Goal: Task Accomplishment & Management: Use online tool/utility

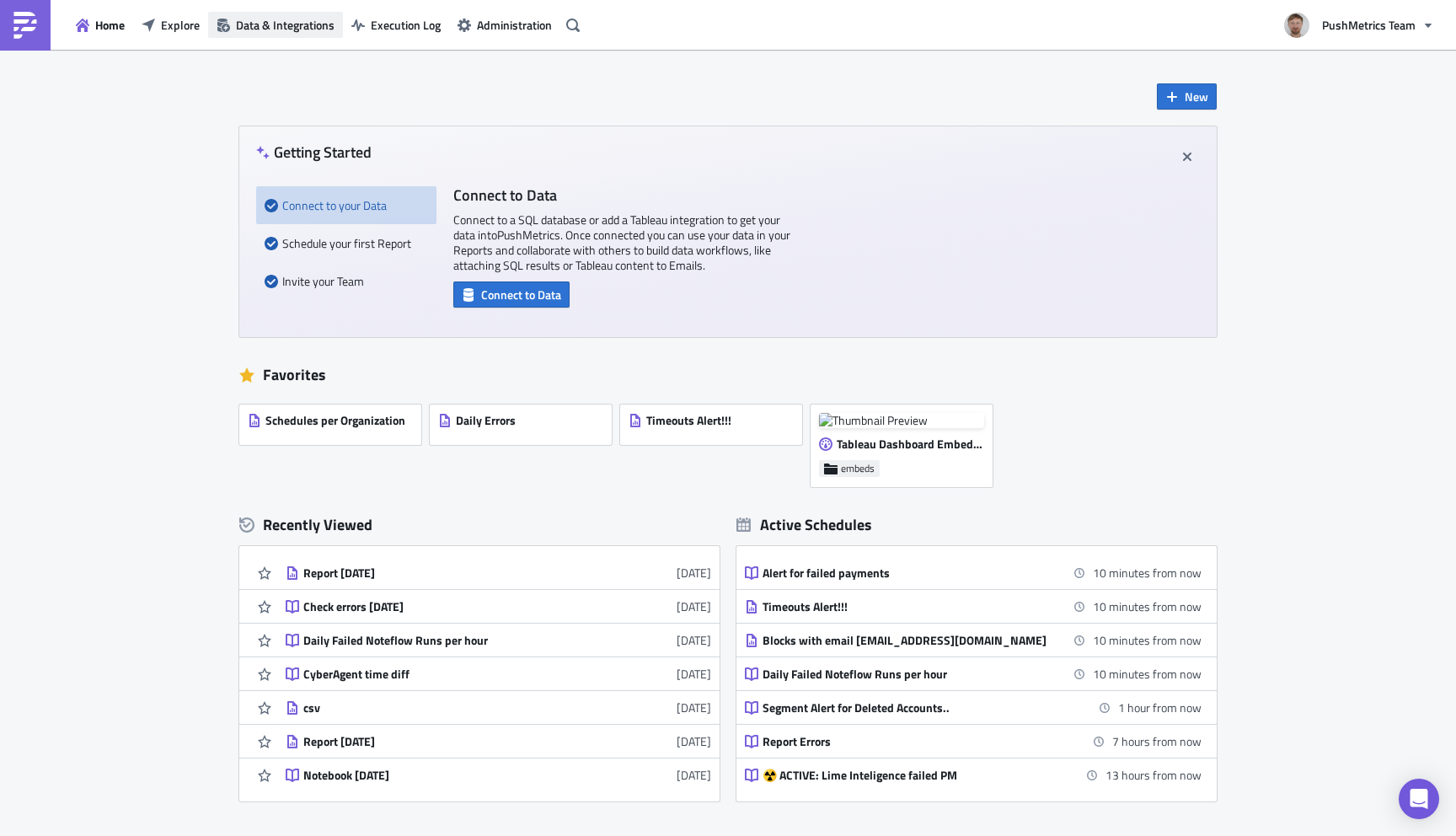
click at [291, 18] on span "Data & Integrations" at bounding box center [285, 25] width 98 height 18
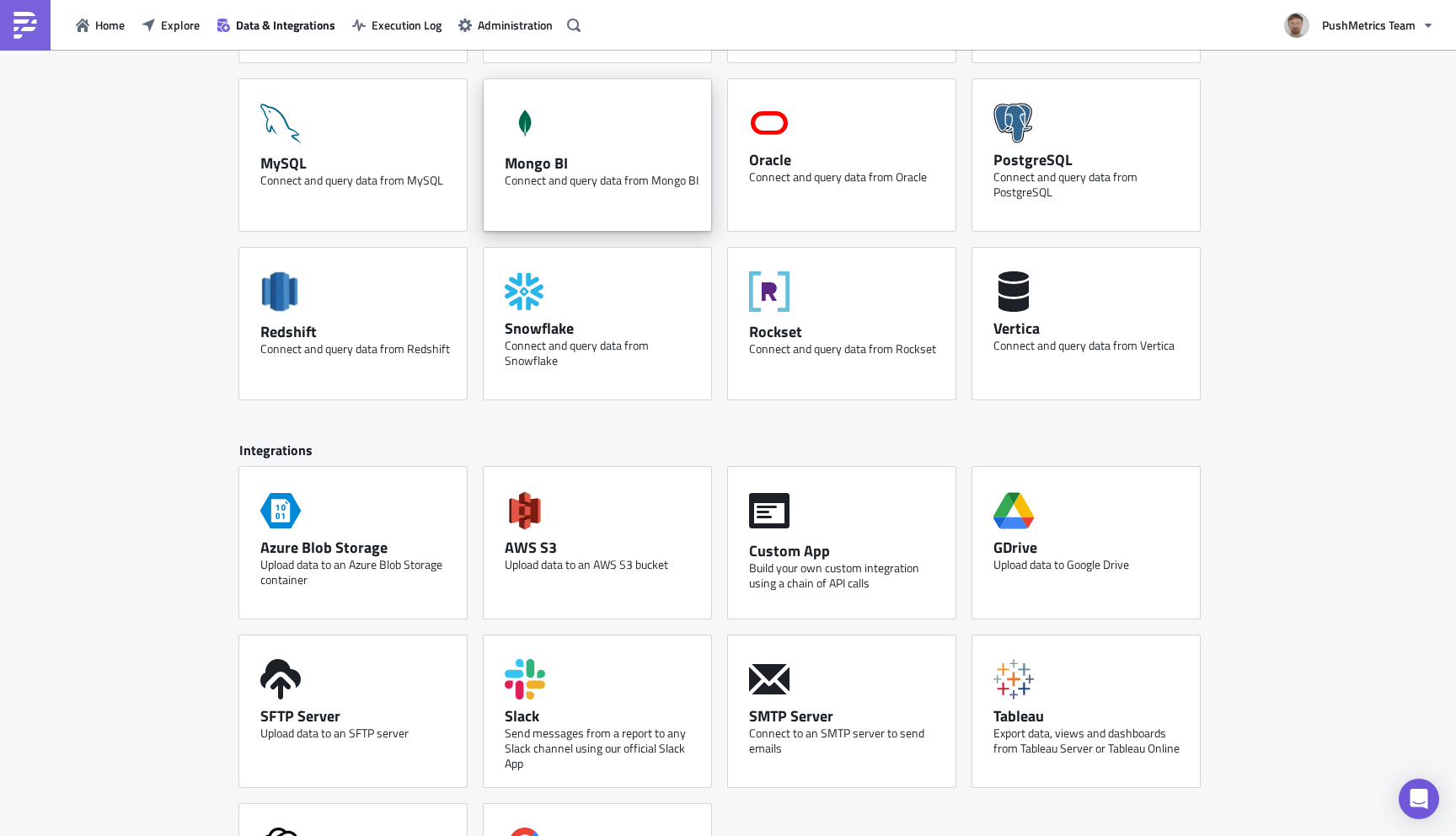
scroll to position [535, 0]
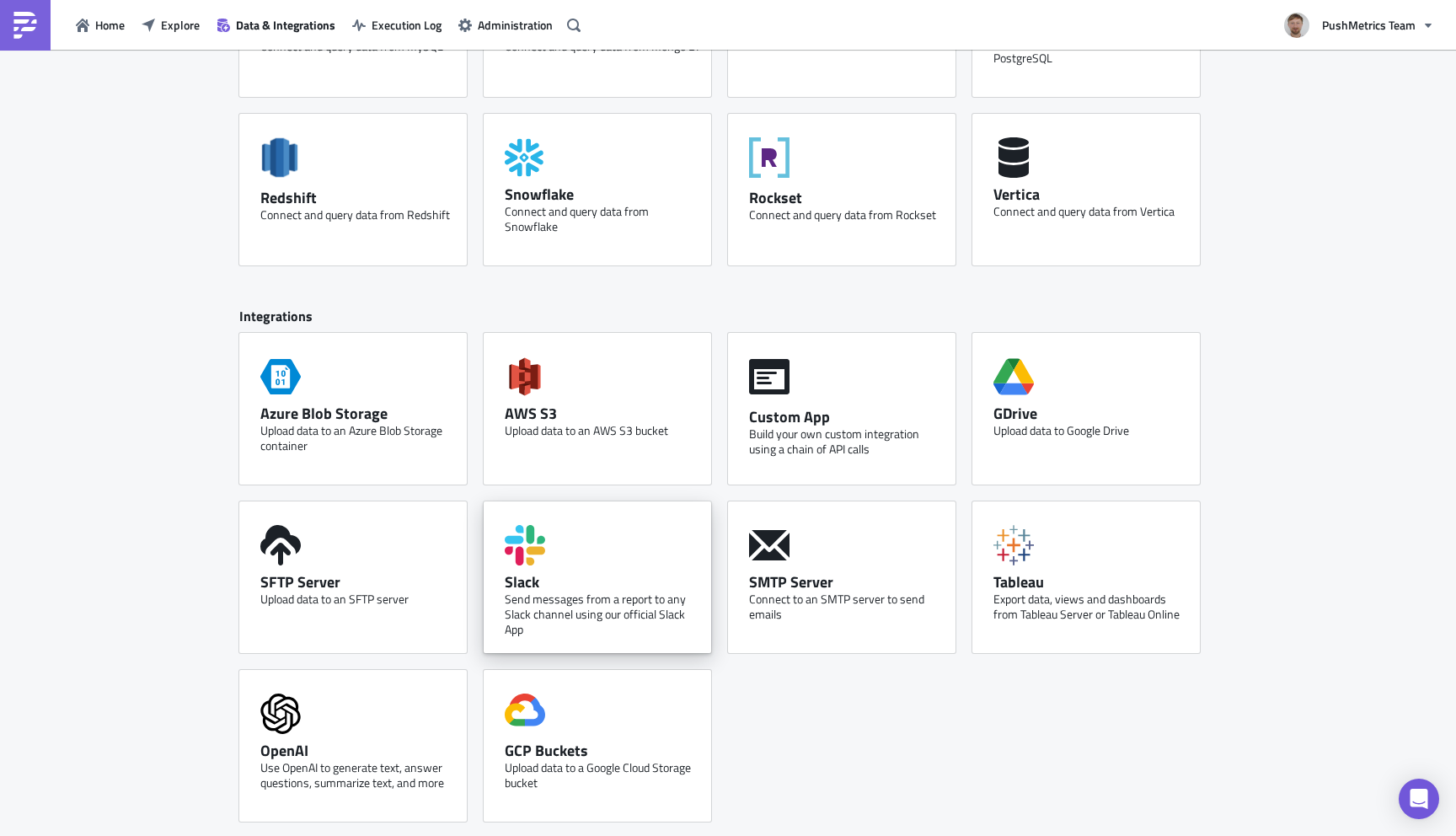
click at [597, 592] on div "Send messages from a report to any Slack channel using our official Slack App" at bounding box center [601, 614] width 194 height 46
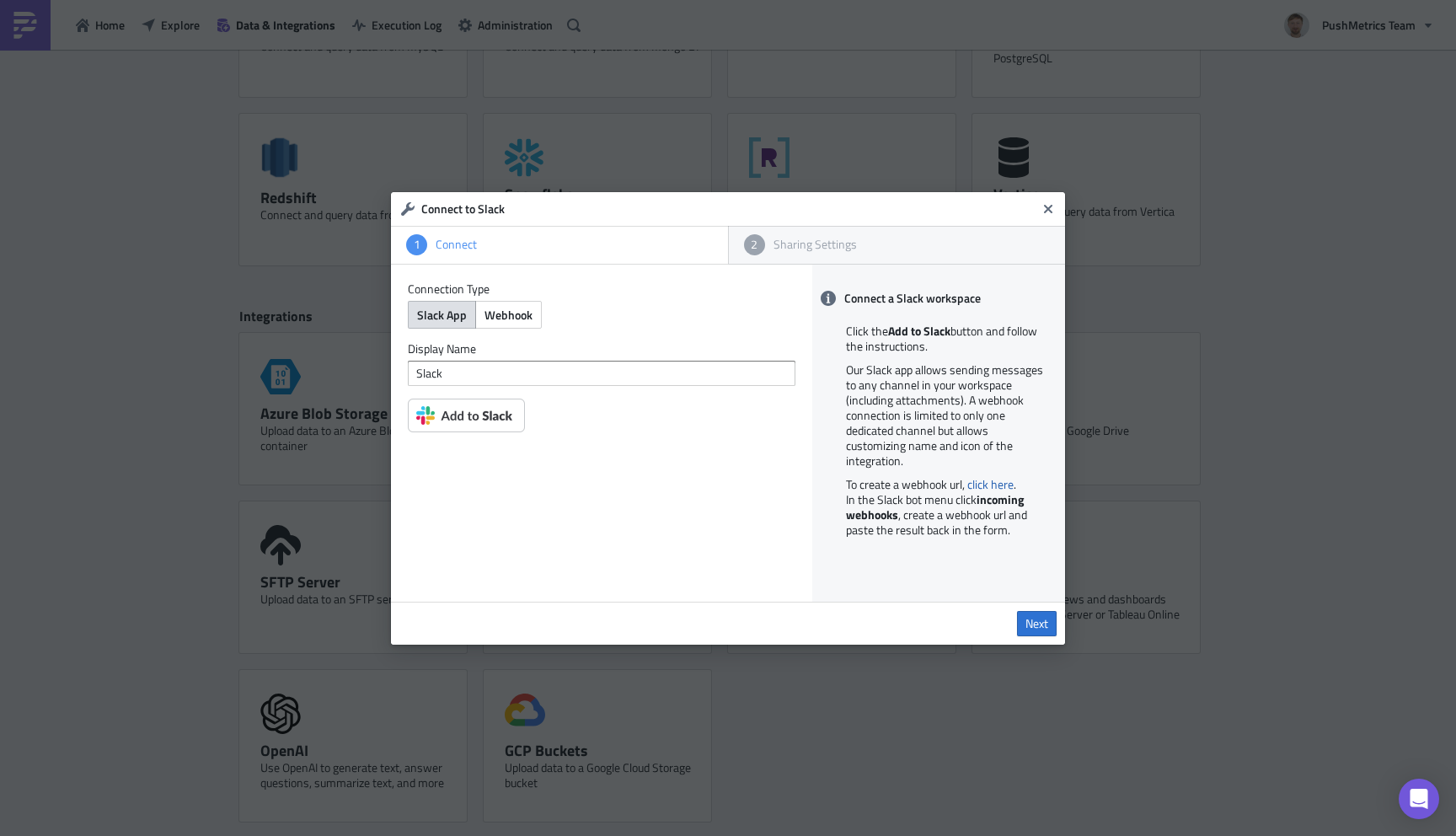
click at [478, 422] on img at bounding box center [466, 415] width 117 height 33
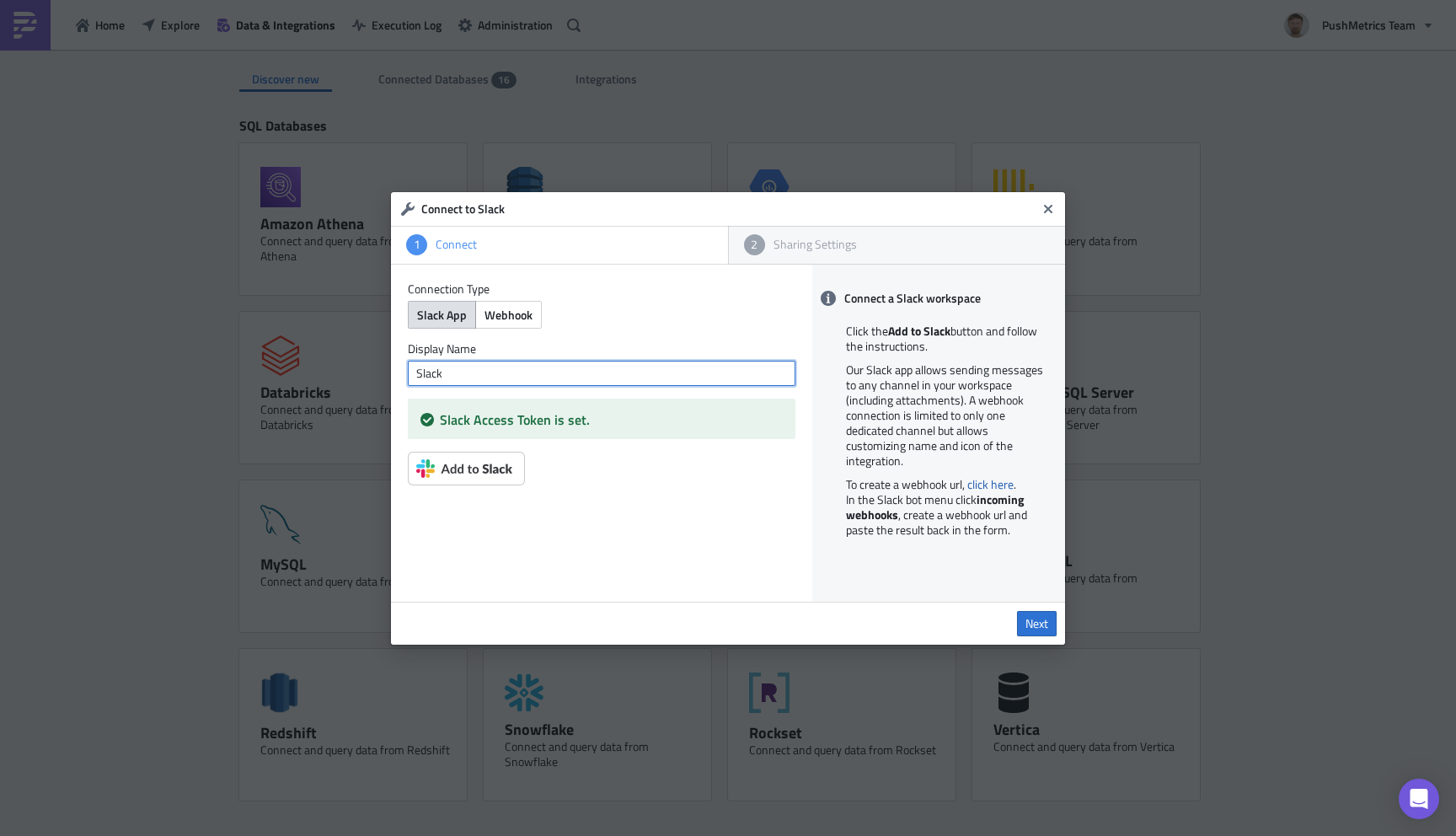
click at [501, 371] on input "Slack" at bounding box center [601, 372] width 387 height 25
type input "Slack Lukasz 2"
click at [1041, 625] on span "Next" at bounding box center [1037, 623] width 23 height 15
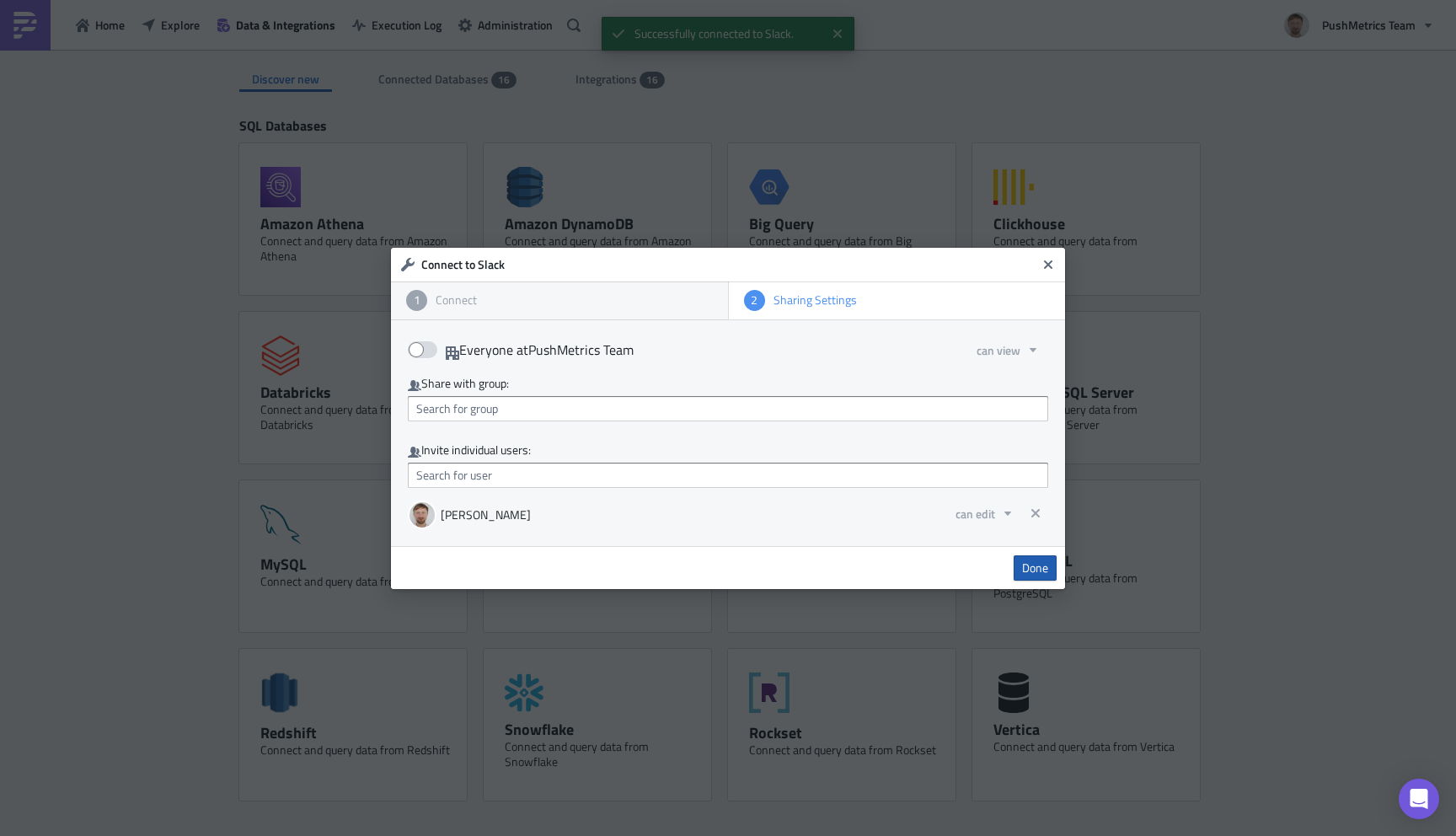
click at [1022, 569] on span "Done" at bounding box center [1035, 567] width 26 height 15
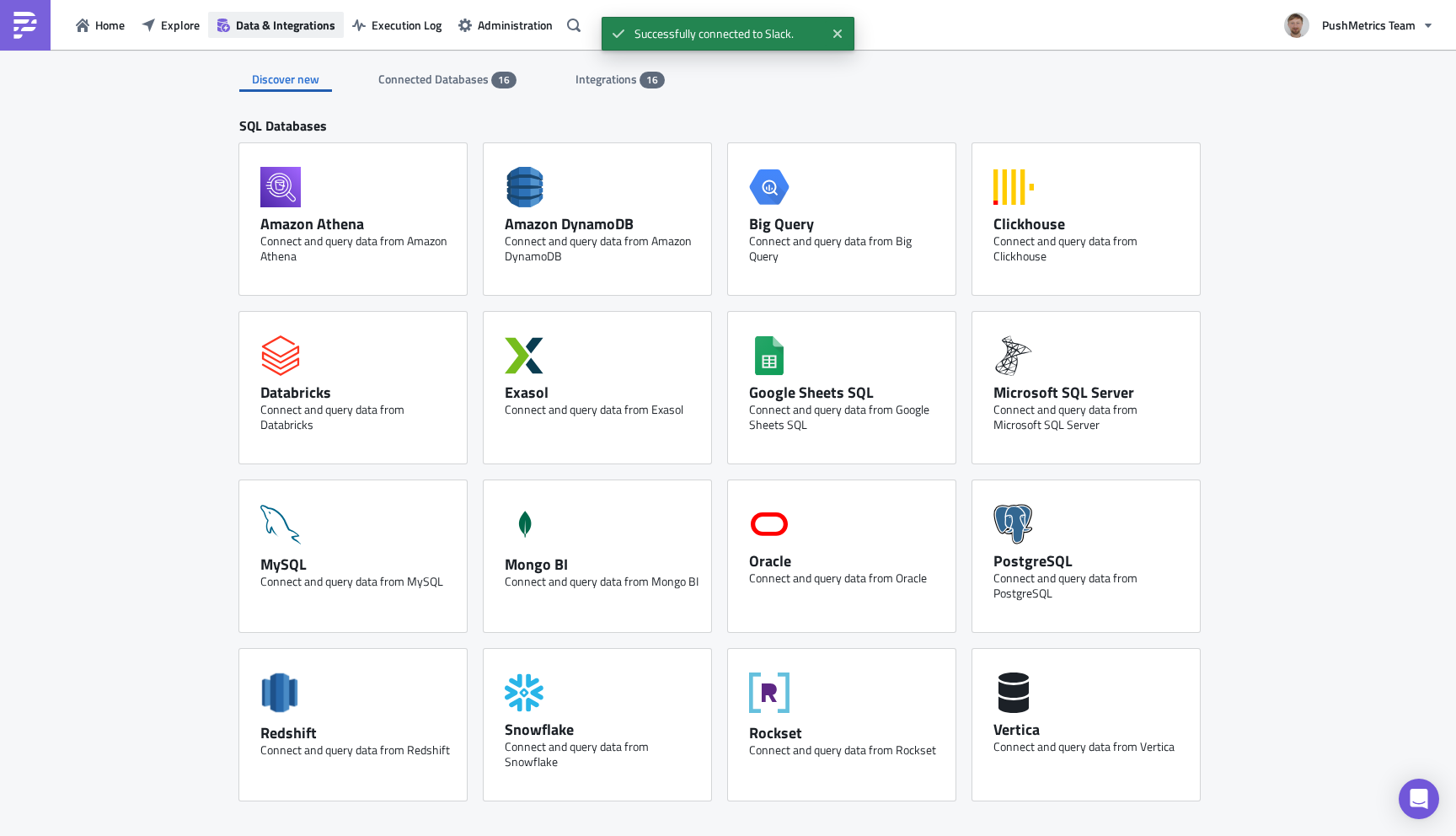
click at [309, 31] on span "Data & Integrations" at bounding box center [285, 25] width 99 height 18
